Goal: Use online tool/utility: Use online tool/utility

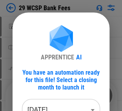
click at [68, 106] on div "APPRENTICE AI You have an automation ready for this file! Select a closing mont…" at bounding box center [61, 86] width 78 height 123
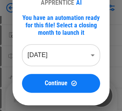
scroll to position [63, 0]
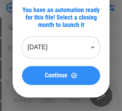
click at [49, 73] on span "Continue" at bounding box center [56, 76] width 23 height 6
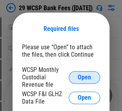
click at [82, 75] on span "Open" at bounding box center [84, 78] width 13 height 6
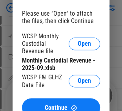
scroll to position [110, 0]
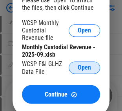
click at [80, 71] on span "Open" at bounding box center [84, 68] width 13 height 6
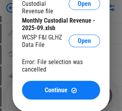
scroll to position [188, 0]
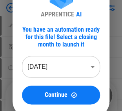
scroll to position [47, 0]
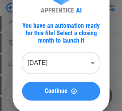
click at [40, 87] on button "Continue" at bounding box center [61, 91] width 78 height 19
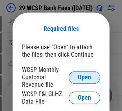
click at [76, 78] on button "Open" at bounding box center [84, 77] width 31 height 13
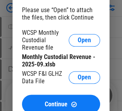
scroll to position [94, 0]
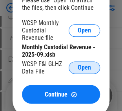
click at [81, 69] on span "Open" at bounding box center [84, 68] width 13 height 6
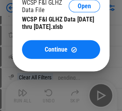
scroll to position [204, 0]
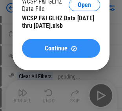
click at [56, 48] on span "Continue" at bounding box center [56, 48] width 23 height 6
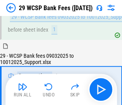
scroll to position [70, 0]
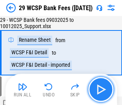
click at [107, 87] on img "button" at bounding box center [101, 90] width 13 height 13
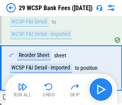
scroll to position [116, 0]
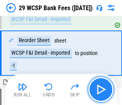
click at [107, 87] on img "button" at bounding box center [101, 90] width 13 height 13
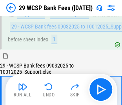
scroll to position [246, 0]
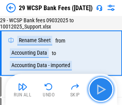
click at [102, 89] on img "button" at bounding box center [101, 90] width 13 height 13
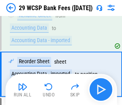
scroll to position [291, 0]
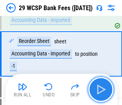
click at [102, 89] on img "button" at bounding box center [101, 90] width 13 height 13
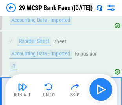
scroll to position [331, 0]
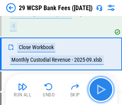
click at [102, 89] on img "button" at bounding box center [101, 90] width 13 height 13
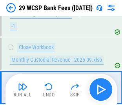
scroll to position [364, 0]
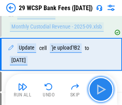
click at [100, 89] on img "button" at bounding box center [101, 90] width 13 height 13
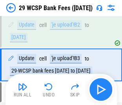
scroll to position [398, 0]
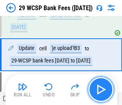
click at [100, 89] on img "button" at bounding box center [101, 90] width 13 height 13
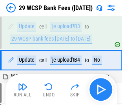
scroll to position [425, 0]
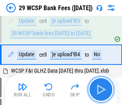
click at [100, 89] on img "button" at bounding box center [101, 90] width 13 height 13
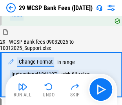
scroll to position [1469, 0]
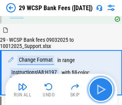
click at [100, 90] on img "button" at bounding box center [101, 90] width 13 height 13
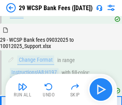
scroll to position [1515, 0]
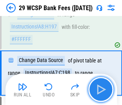
click at [100, 90] on img "button" at bounding box center [101, 90] width 13 height 13
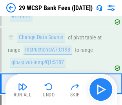
scroll to position [1548, 0]
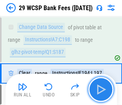
click at [100, 90] on img "button" at bounding box center [101, 90] width 13 height 13
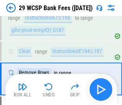
scroll to position [1576, 0]
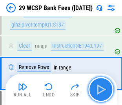
click at [100, 90] on img "button" at bounding box center [101, 90] width 13 height 13
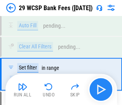
scroll to position [1672, 0]
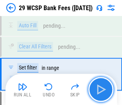
click at [100, 90] on img "button" at bounding box center [101, 90] width 13 height 13
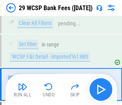
scroll to position [1706, 0]
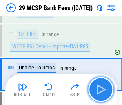
click at [100, 90] on img "button" at bounding box center [101, 90] width 13 height 13
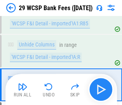
scroll to position [1739, 0]
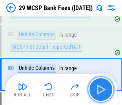
click at [100, 90] on img "button" at bounding box center [101, 90] width 13 height 13
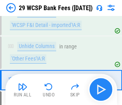
scroll to position [1766, 0]
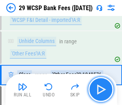
click at [100, 90] on img "button" at bounding box center [101, 90] width 13 height 13
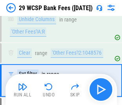
scroll to position [1794, 0]
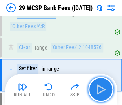
click at [100, 90] on img "button" at bounding box center [101, 90] width 13 height 13
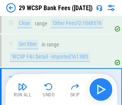
scroll to position [1833, 0]
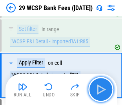
click at [100, 90] on img "button" at bounding box center [101, 90] width 13 height 13
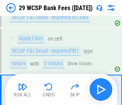
scroll to position [1873, 0]
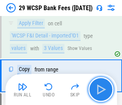
click at [100, 90] on img "button" at bounding box center [101, 90] width 13 height 13
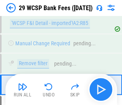
scroll to position [1941, 0]
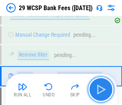
click at [100, 90] on img "button" at bounding box center [101, 90] width 13 height 13
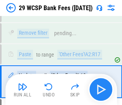
scroll to position [1968, 0]
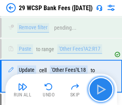
click at [100, 90] on img "button" at bounding box center [101, 90] width 13 height 13
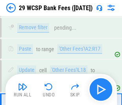
scroll to position [2008, 0]
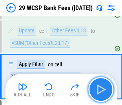
click at [100, 90] on img "button" at bounding box center [101, 90] width 13 height 13
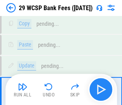
scroll to position [2117, 0]
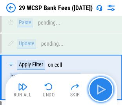
click at [100, 90] on img "button" at bounding box center [101, 90] width 13 height 13
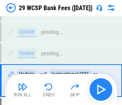
scroll to position [2323, 0]
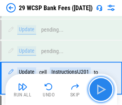
click at [100, 89] on img "button" at bounding box center [101, 90] width 13 height 13
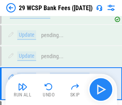
scroll to position [2399, 0]
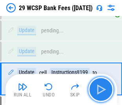
click at [100, 89] on img "button" at bounding box center [101, 90] width 13 height 13
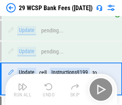
scroll to position [2432, 0]
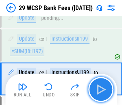
click at [100, 89] on img "button" at bounding box center [101, 90] width 13 height 13
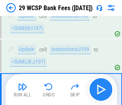
scroll to position [2466, 0]
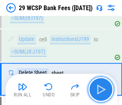
click at [100, 89] on img "button" at bounding box center [101, 90] width 13 height 13
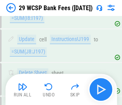
scroll to position [2520, 0]
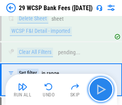
click at [100, 89] on img "button" at bounding box center [101, 90] width 13 height 13
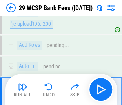
scroll to position [2595, 0]
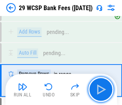
click at [100, 89] on img "button" at bounding box center [101, 90] width 13 height 13
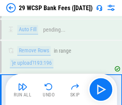
scroll to position [2629, 0]
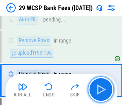
click at [102, 86] on img "button" at bounding box center [101, 90] width 13 height 13
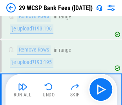
scroll to position [2669, 0]
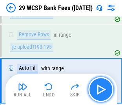
click at [102, 87] on img "button" at bounding box center [101, 90] width 13 height 13
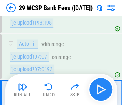
scroll to position [2708, 0]
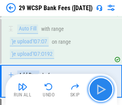
click at [102, 87] on img "button" at bounding box center [101, 90] width 13 height 13
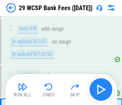
scroll to position [2742, 0]
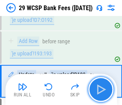
click at [102, 87] on img "button" at bounding box center [101, 90] width 13 height 13
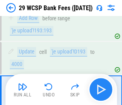
scroll to position [2776, 0]
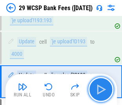
click at [102, 87] on img "button" at bounding box center [101, 90] width 13 height 13
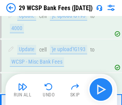
scroll to position [2830, 0]
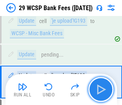
click at [102, 87] on img "button" at bounding box center [101, 90] width 13 height 13
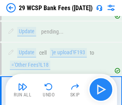
scroll to position [2863, 0]
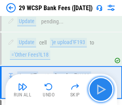
click at [102, 87] on img "button" at bounding box center [101, 90] width 13 height 13
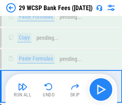
scroll to position [3502, 0]
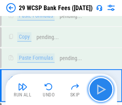
click at [102, 87] on img "button" at bounding box center [101, 90] width 13 height 13
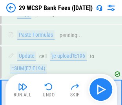
scroll to position [3536, 0]
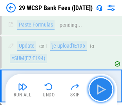
click at [102, 87] on img "button" at bounding box center [101, 90] width 13 height 13
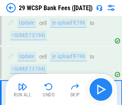
scroll to position [3569, 0]
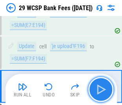
click at [102, 87] on img "button" at bounding box center [101, 90] width 13 height 13
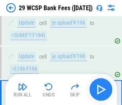
scroll to position [3603, 0]
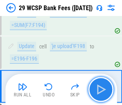
click at [102, 87] on img "button" at bounding box center [101, 90] width 13 height 13
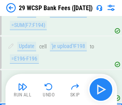
scroll to position [3630, 0]
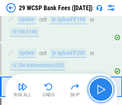
click at [101, 89] on img "button" at bounding box center [101, 90] width 13 height 13
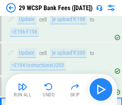
scroll to position [3657, 0]
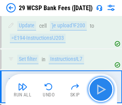
click at [101, 89] on img "button" at bounding box center [101, 90] width 13 height 13
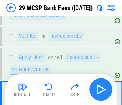
scroll to position [3690, 0]
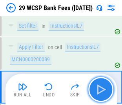
click at [101, 89] on img "button" at bounding box center [101, 90] width 13 height 13
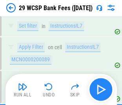
scroll to position [3718, 0]
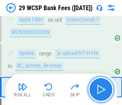
click at [101, 89] on img "button" at bounding box center [101, 90] width 13 height 13
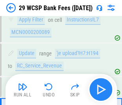
scroll to position [3745, 0]
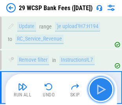
click at [101, 89] on img "button" at bounding box center [101, 90] width 13 height 13
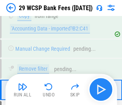
scroll to position [3813, 0]
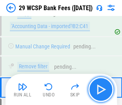
click at [101, 89] on img "button" at bounding box center [101, 90] width 13 height 13
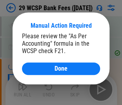
scroll to position [3853, 0]
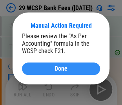
click at [66, 66] on span "Done" at bounding box center [61, 69] width 13 height 6
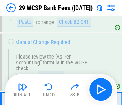
scroll to position [3899, 0]
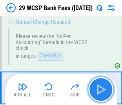
click at [102, 88] on img "button" at bounding box center [101, 90] width 13 height 13
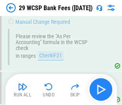
scroll to position [3932, 0]
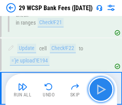
click at [102, 88] on img "button" at bounding box center [101, 90] width 13 height 13
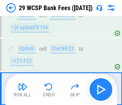
scroll to position [3966, 0]
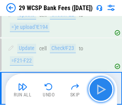
click at [102, 88] on img "button" at bounding box center [101, 90] width 13 height 13
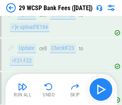
scroll to position [3993, 0]
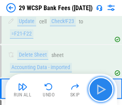
click at [102, 88] on img "button" at bounding box center [101, 90] width 13 height 13
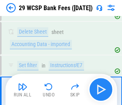
scroll to position [4026, 0]
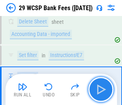
click at [102, 88] on img "button" at bounding box center [101, 90] width 13 height 13
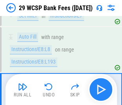
scroll to position [4066, 0]
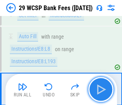
click at [102, 88] on img "button" at bounding box center [101, 90] width 13 height 13
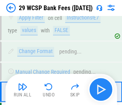
scroll to position [4134, 0]
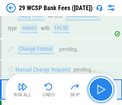
click at [102, 88] on img "button" at bounding box center [101, 90] width 13 height 13
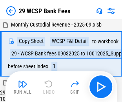
scroll to position [4, 0]
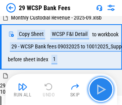
click at [107, 87] on img "button" at bounding box center [101, 90] width 13 height 13
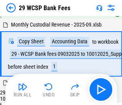
scroll to position [173, 0]
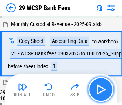
click at [102, 89] on img "button" at bounding box center [101, 90] width 13 height 13
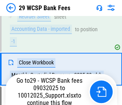
scroll to position [331, 0]
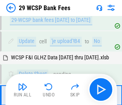
scroll to position [479, 0]
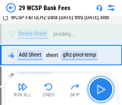
click at [99, 89] on img "button" at bounding box center [101, 90] width 13 height 13
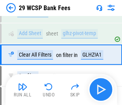
scroll to position [506, 0]
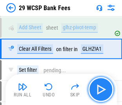
click at [102, 90] on img "button" at bounding box center [101, 90] width 13 height 13
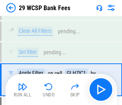
scroll to position [603, 0]
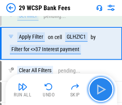
click at [100, 89] on img "button" at bounding box center [101, 90] width 13 height 13
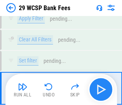
scroll to position [742, 0]
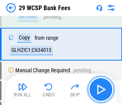
click at [100, 89] on img "button" at bounding box center [101, 90] width 13 height 13
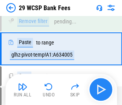
scroll to position [815, 0]
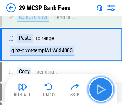
click at [100, 89] on img "button" at bounding box center [101, 90] width 13 height 13
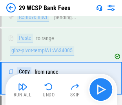
scroll to position [842, 0]
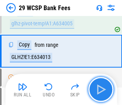
click at [100, 89] on img "button" at bounding box center [101, 90] width 13 height 13
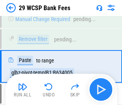
scroll to position [910, 0]
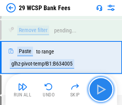
click at [100, 89] on img "button" at bounding box center [101, 90] width 13 height 13
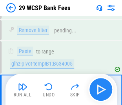
scroll to position [944, 0]
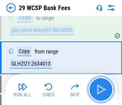
click at [100, 89] on img "button" at bounding box center [101, 90] width 13 height 13
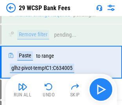
scroll to position [1018, 0]
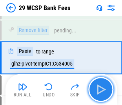
click at [100, 89] on img "button" at bounding box center [101, 90] width 13 height 13
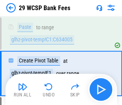
scroll to position [1057, 0]
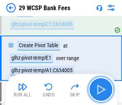
click at [100, 89] on img "button" at bounding box center [101, 90] width 13 height 13
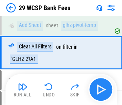
scroll to position [506, 0]
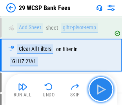
click at [102, 90] on img "button" at bounding box center [101, 90] width 13 height 13
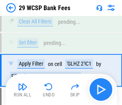
scroll to position [603, 0]
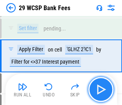
click at [102, 90] on img "button" at bounding box center [101, 90] width 13 height 13
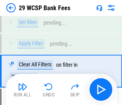
scroll to position [700, 0]
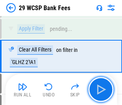
click at [101, 90] on img "button" at bounding box center [101, 90] width 13 height 13
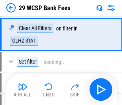
scroll to position [506, 0]
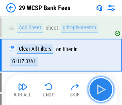
click at [100, 88] on img "button" at bounding box center [101, 90] width 13 height 13
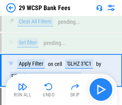
scroll to position [603, 0]
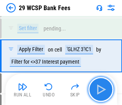
click at [100, 88] on img "button" at bounding box center [101, 90] width 13 height 13
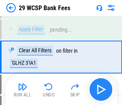
scroll to position [700, 0]
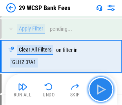
click at [101, 89] on img "button" at bounding box center [101, 90] width 13 height 13
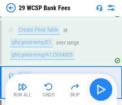
scroll to position [1109, 0]
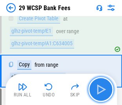
click at [101, 91] on img "button" at bounding box center [101, 90] width 13 height 13
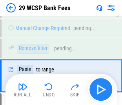
scroll to position [1183, 0]
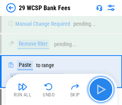
click at [101, 91] on img "button" at bounding box center [101, 90] width 13 height 13
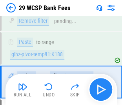
scroll to position [1217, 0]
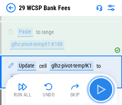
click at [101, 91] on img "button" at bounding box center [101, 90] width 13 height 13
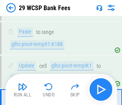
scroll to position [1257, 0]
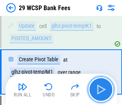
click at [101, 91] on img "button" at bounding box center [101, 90] width 13 height 13
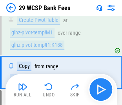
scroll to position [1296, 0]
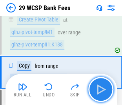
click at [101, 91] on img "button" at bounding box center [101, 90] width 13 height 13
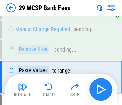
scroll to position [1370, 0]
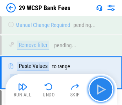
click at [101, 91] on img "button" at bounding box center [101, 90] width 13 height 13
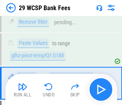
scroll to position [1403, 0]
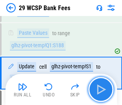
click at [100, 90] on img "button" at bounding box center [101, 90] width 13 height 13
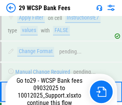
scroll to position [4134, 0]
